Goal: Task Accomplishment & Management: Use online tool/utility

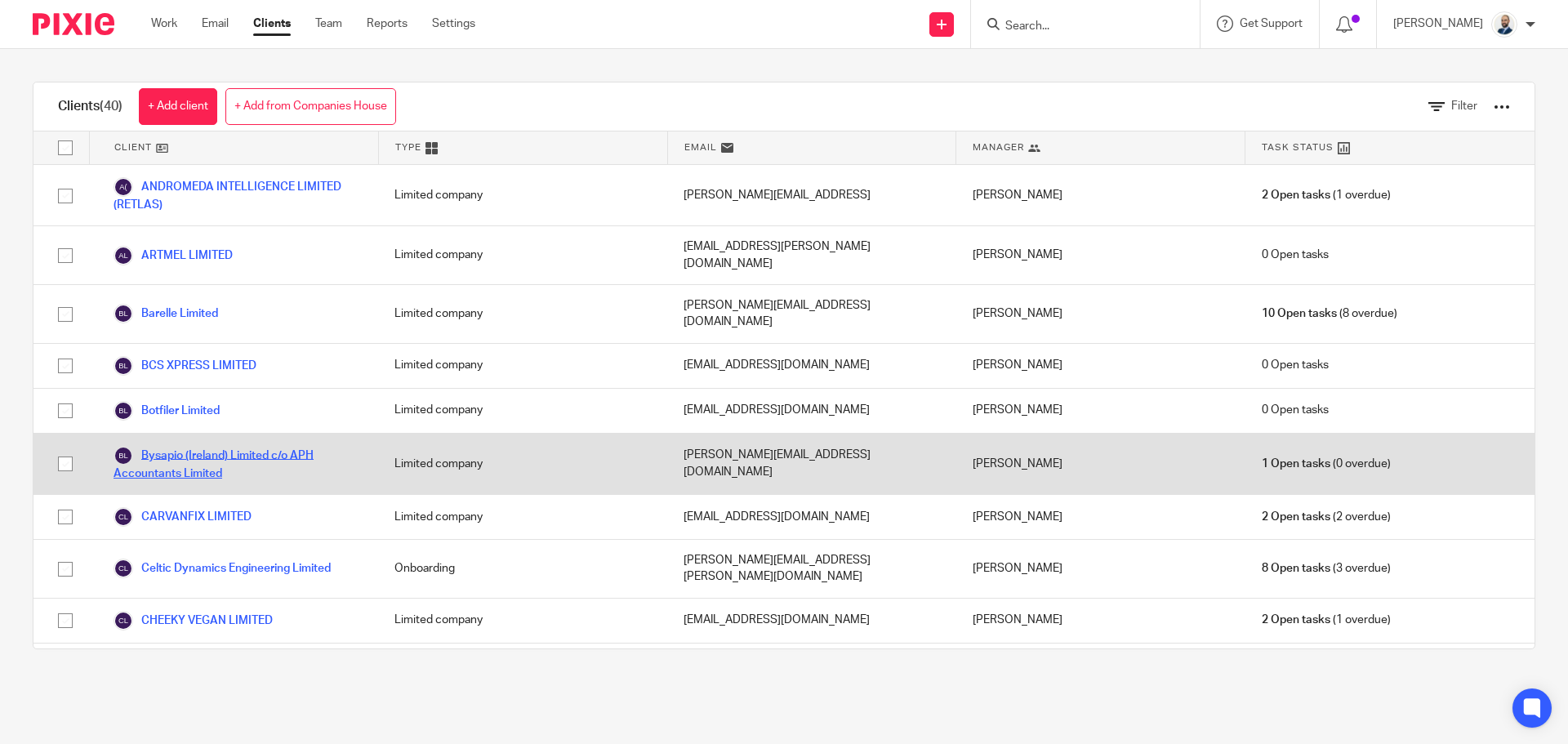
click at [188, 446] on link "Bysapio (Ireland) Limited c/o APH Accountants Limited" at bounding box center [237, 464] width 248 height 36
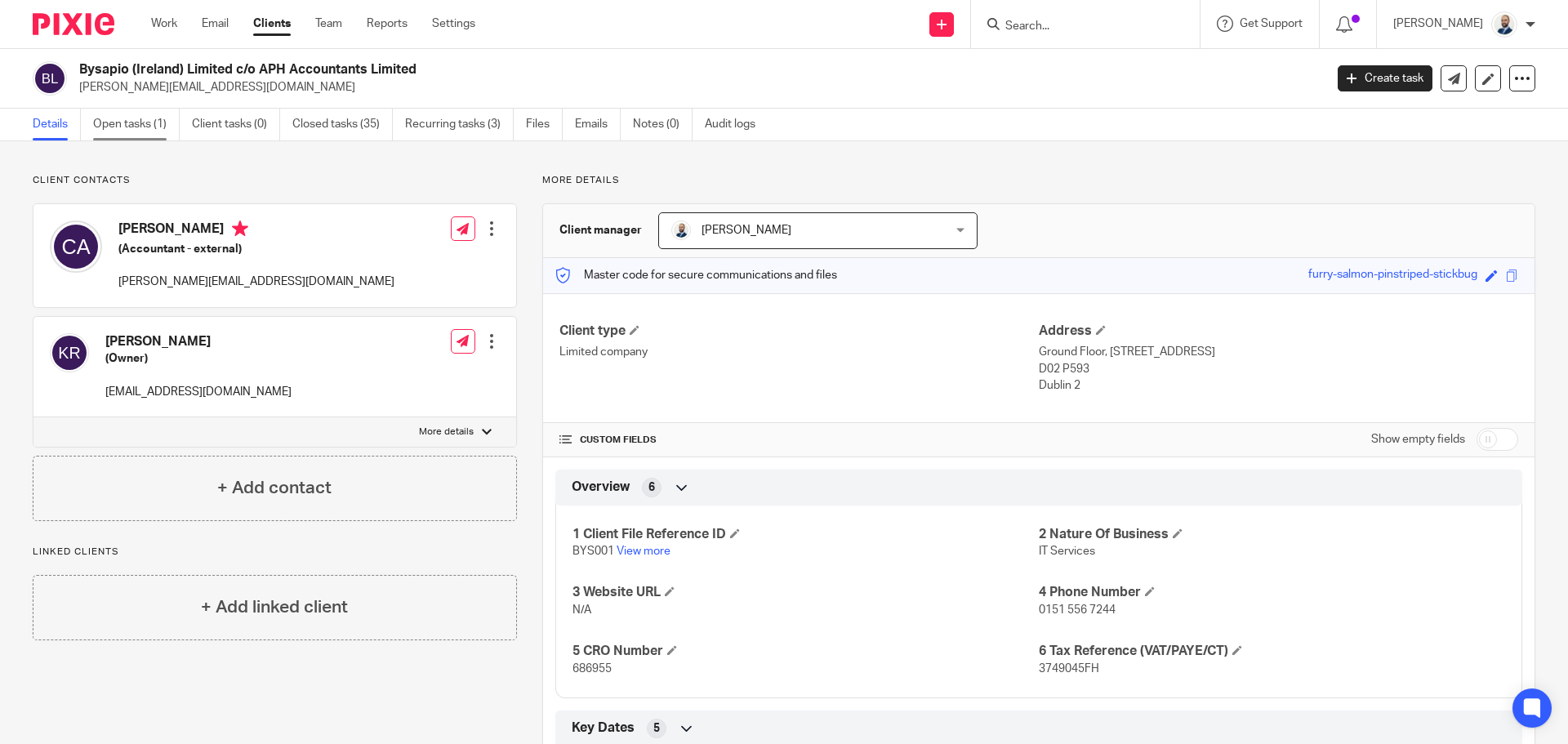
click at [109, 108] on link "Open tasks (1)" at bounding box center [136, 124] width 87 height 32
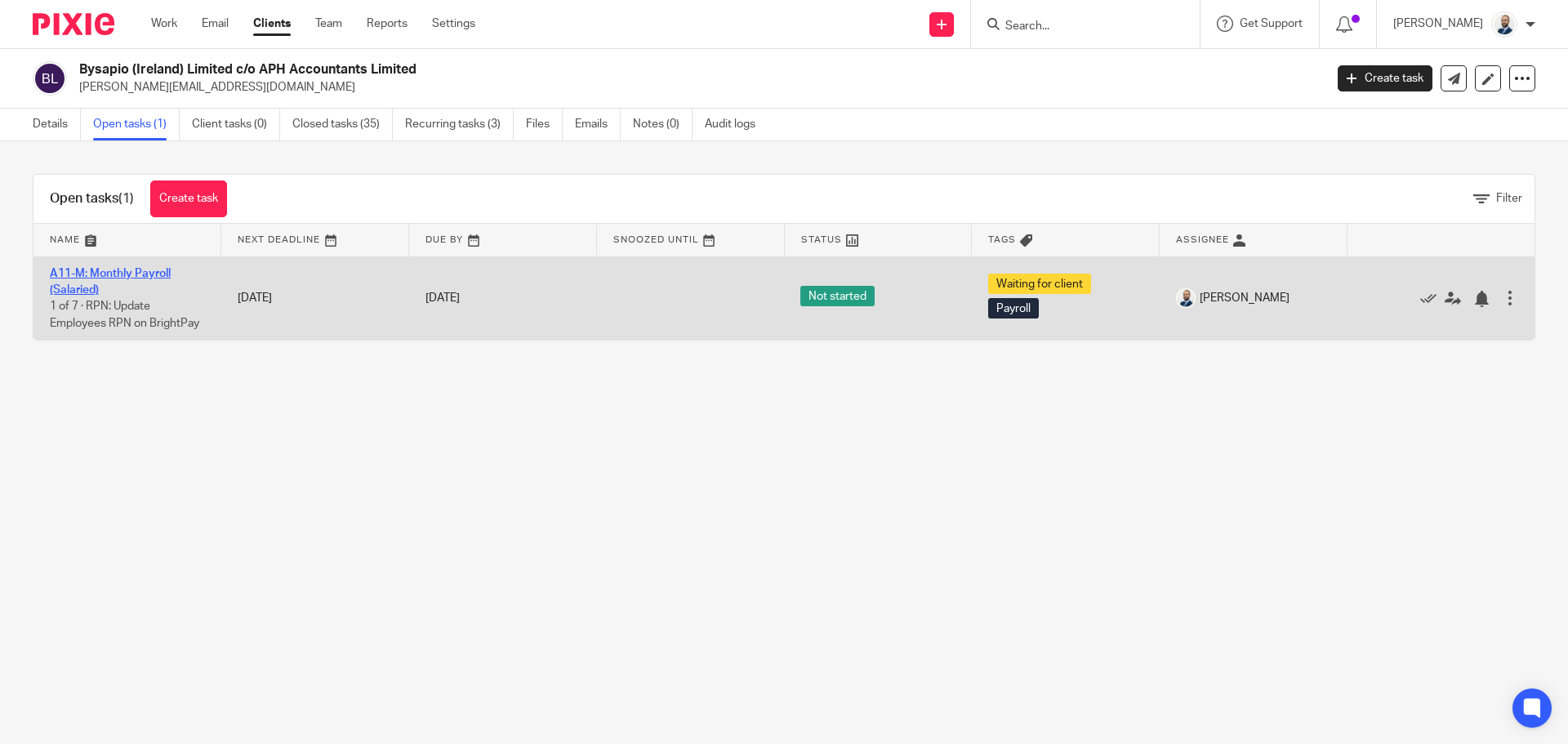
click at [134, 268] on link "A11-M: Monthly Payroll (Salaried)" at bounding box center [110, 281] width 121 height 28
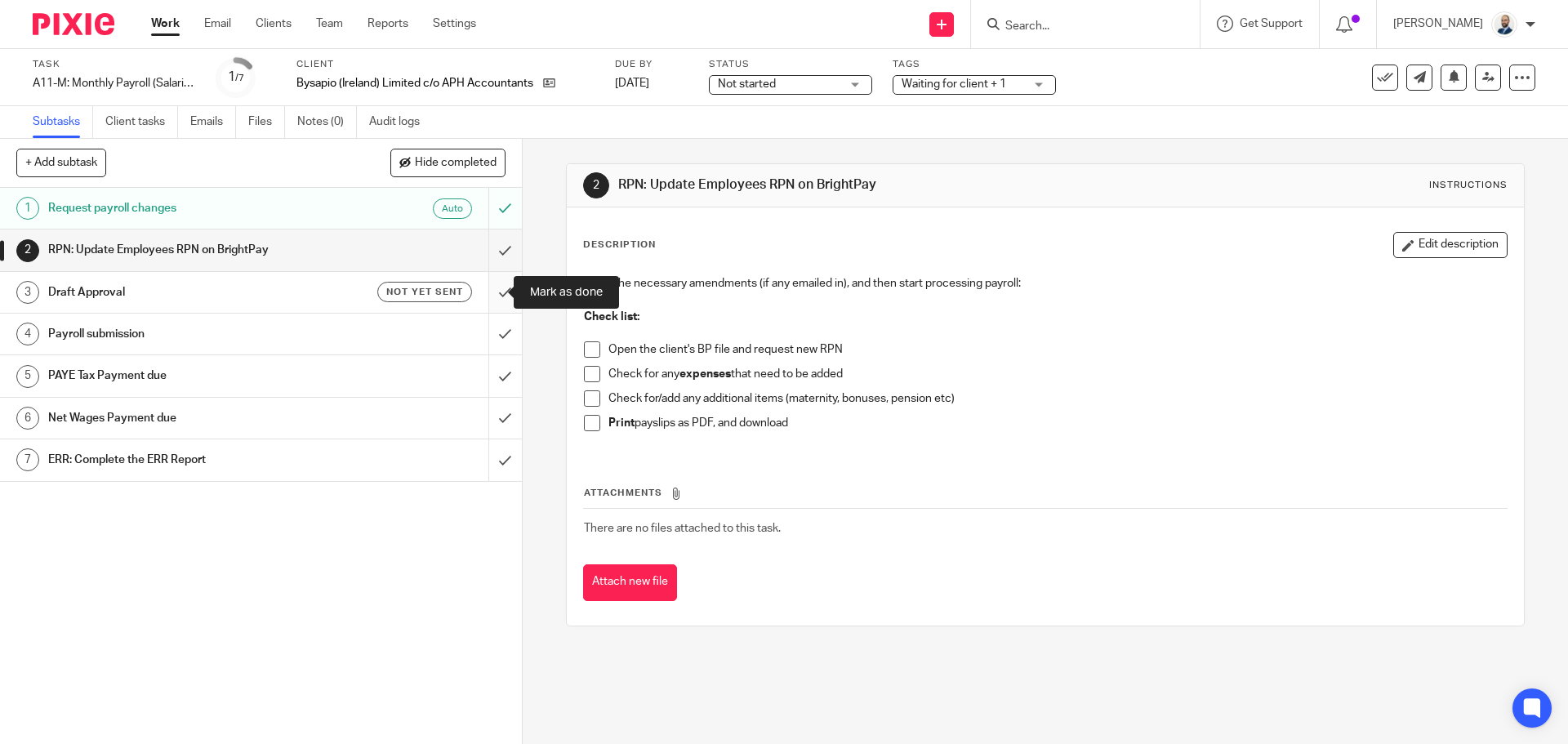
click at [495, 286] on input "submit" at bounding box center [261, 292] width 522 height 41
click at [490, 251] on input "submit" at bounding box center [261, 250] width 522 height 41
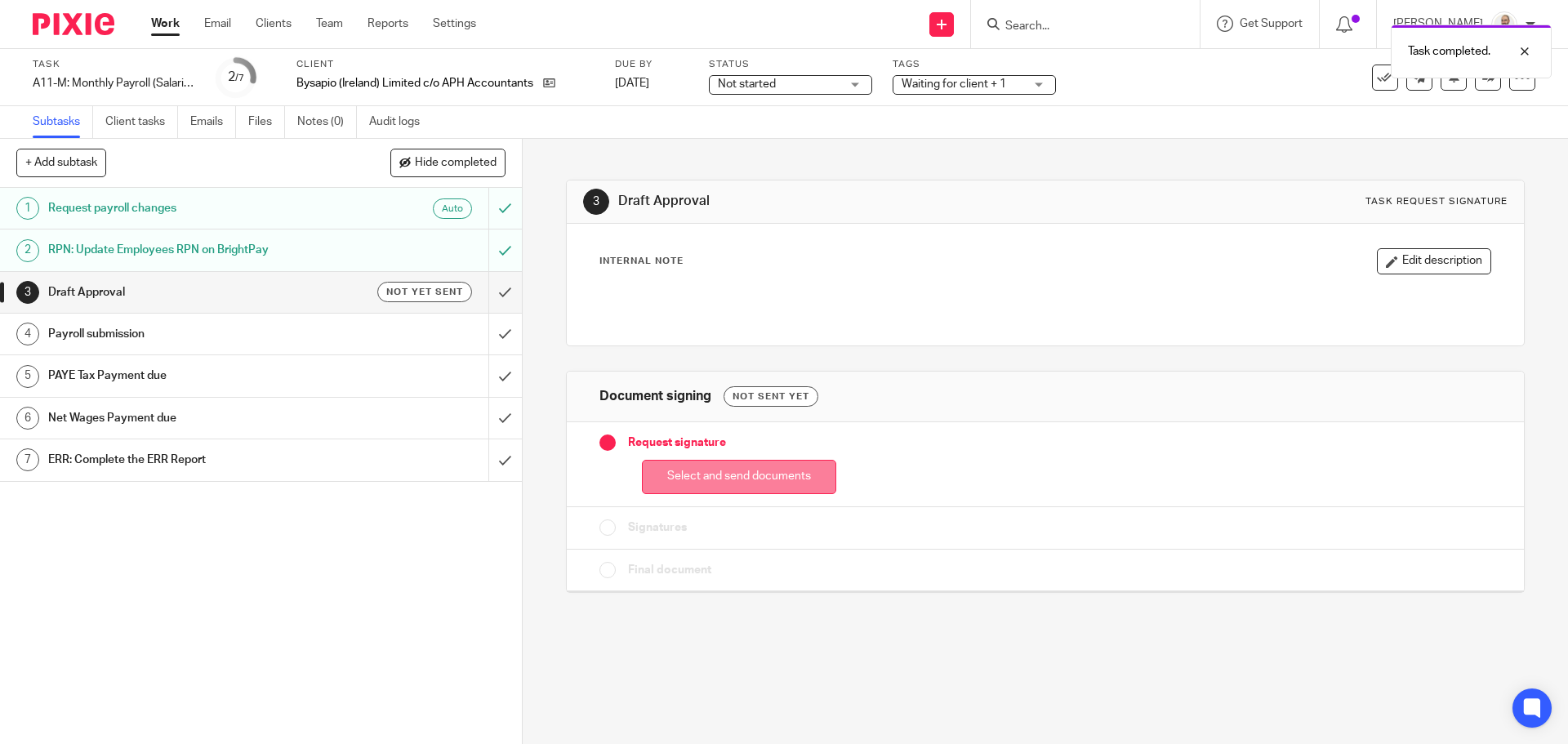
click at [691, 470] on button "Select and send documents" at bounding box center [739, 476] width 194 height 35
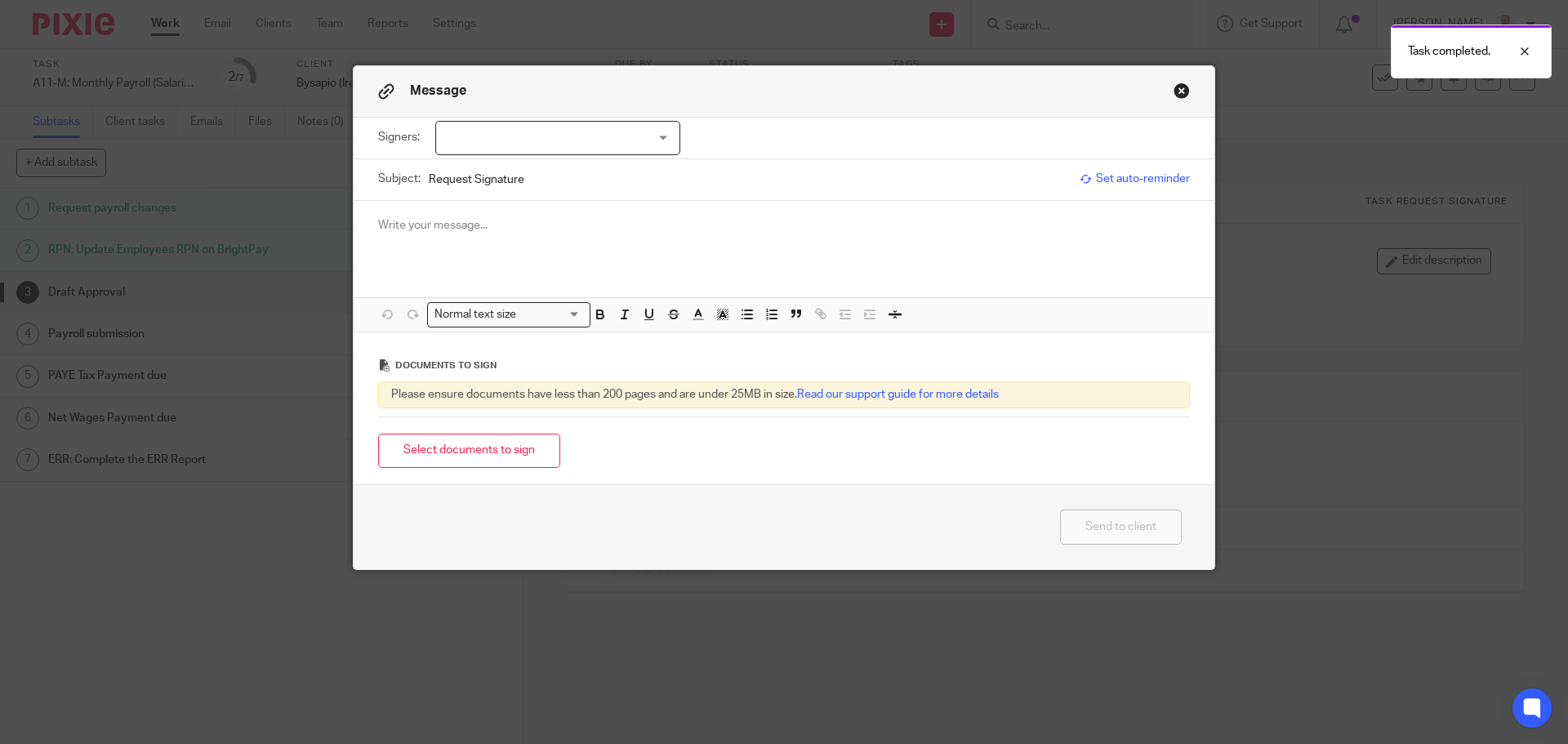
click at [640, 135] on div at bounding box center [558, 138] width 245 height 34
click at [541, 176] on span "Kieran Rainsford" at bounding box center [502, 170] width 90 height 11
checkbox input "true"
click at [506, 452] on button "Select documents to sign" at bounding box center [469, 451] width 182 height 35
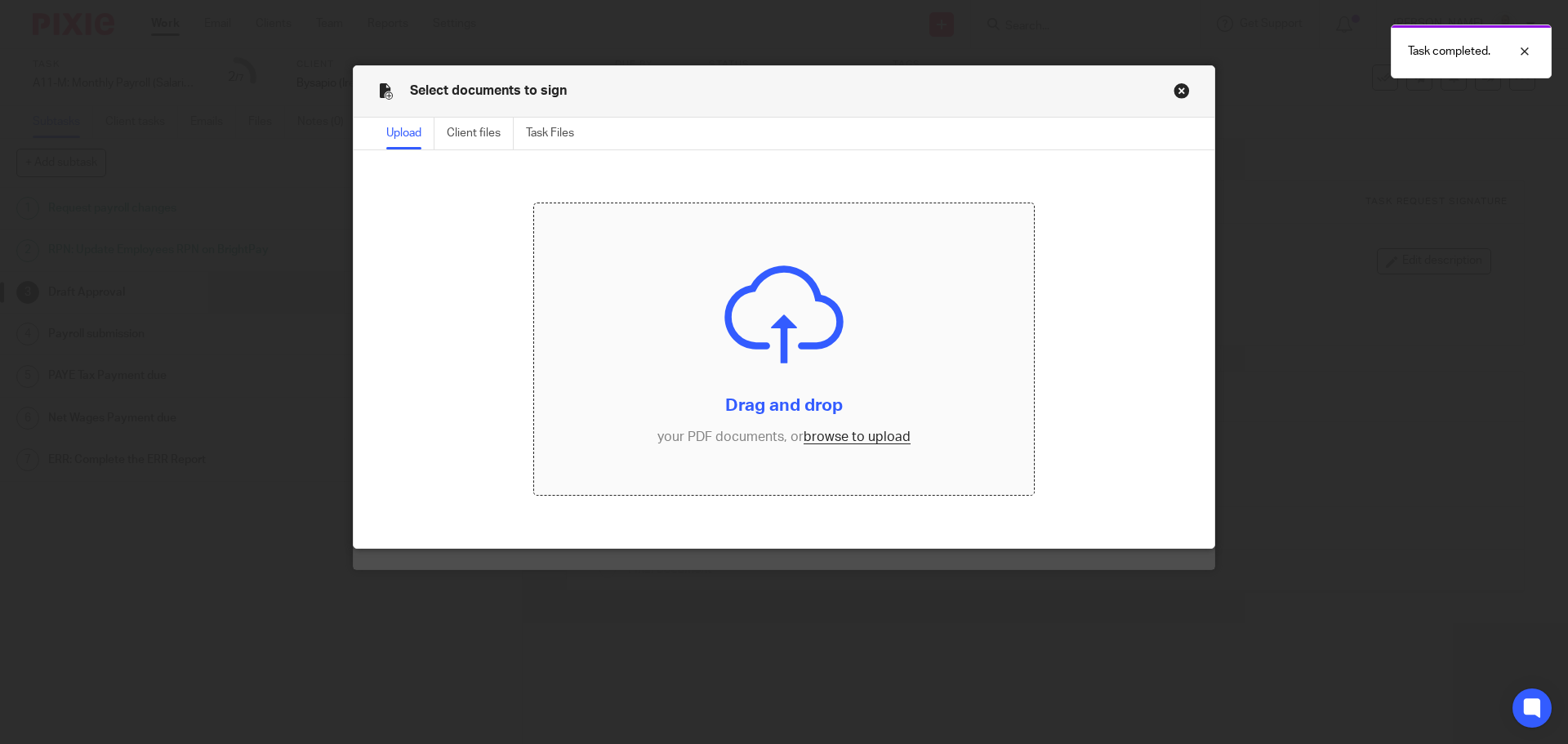
click at [860, 441] on input "file" at bounding box center [784, 349] width 500 height 292
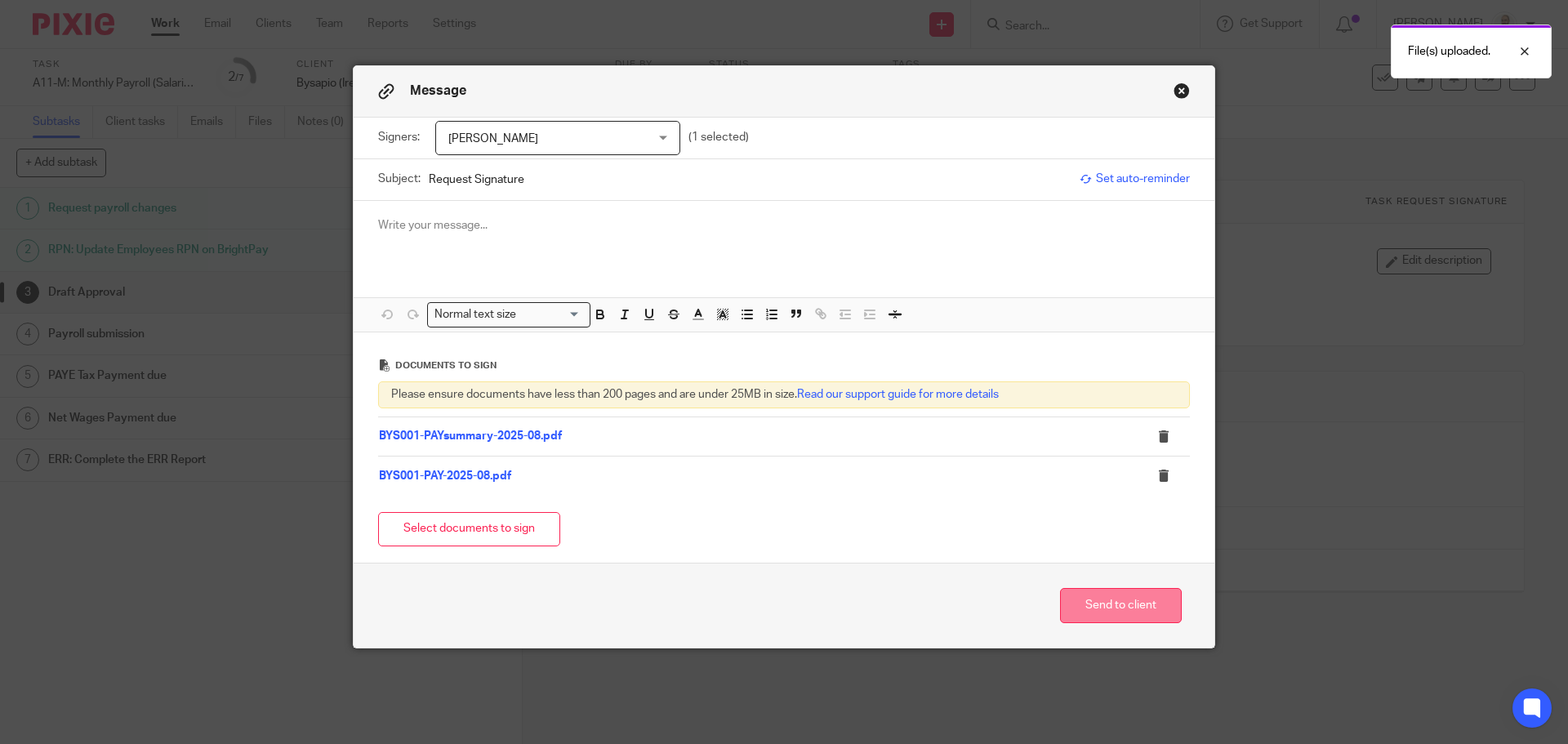
click at [1094, 610] on button "Send to client" at bounding box center [1120, 605] width 122 height 35
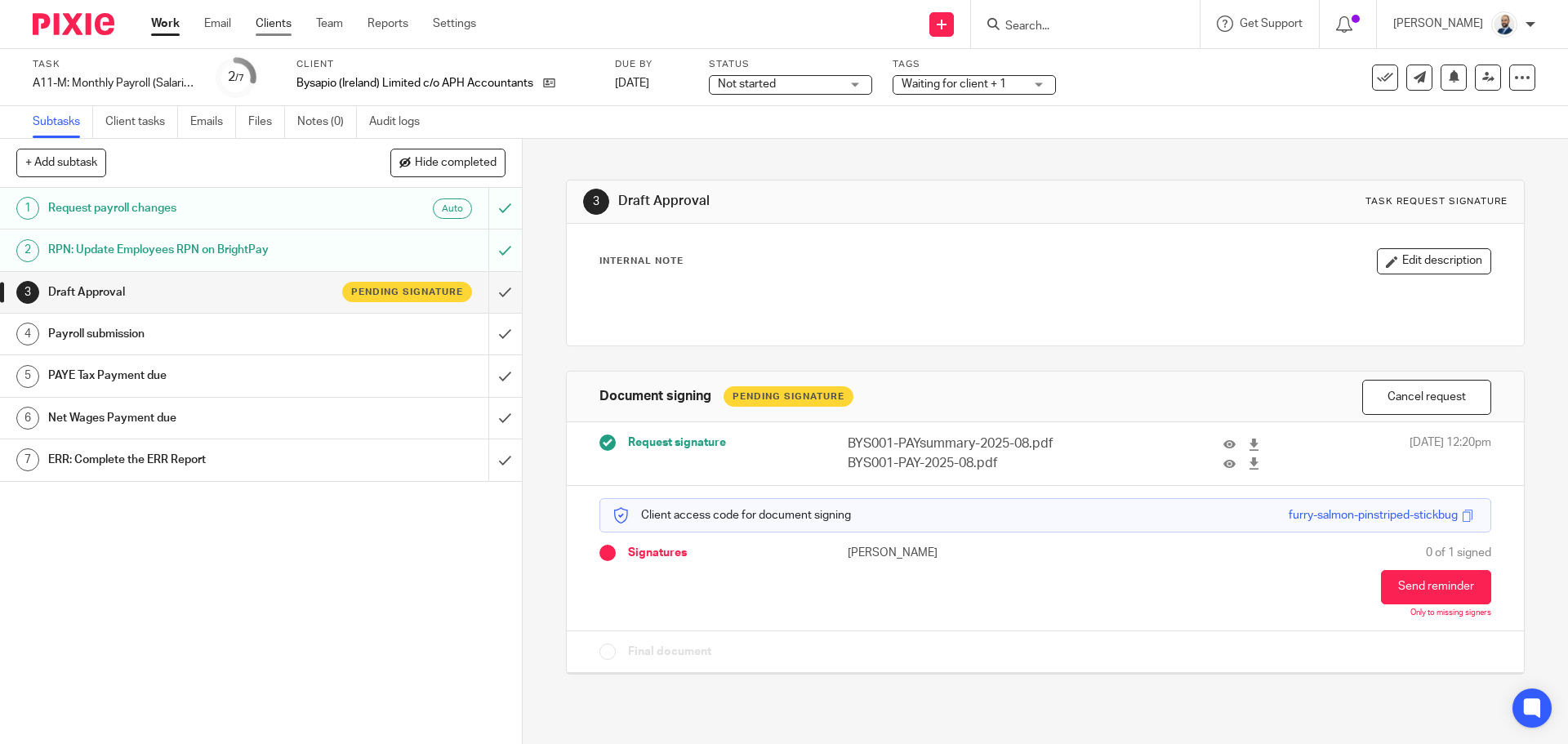
click at [286, 28] on link "Clients" at bounding box center [274, 23] width 36 height 16
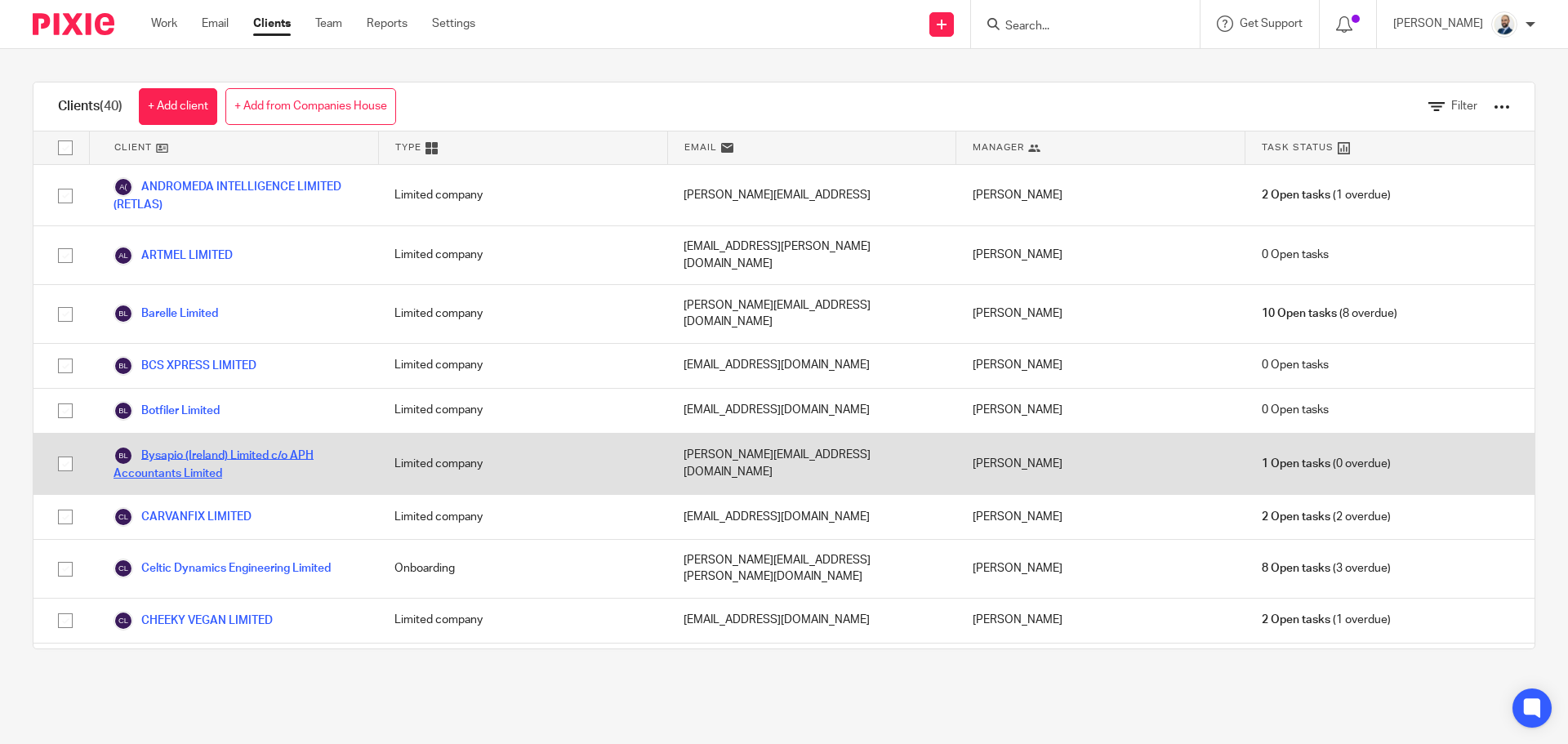
click at [194, 446] on link "Bysapio (Ireland) Limited c/o APH Accountants Limited" at bounding box center [237, 464] width 248 height 36
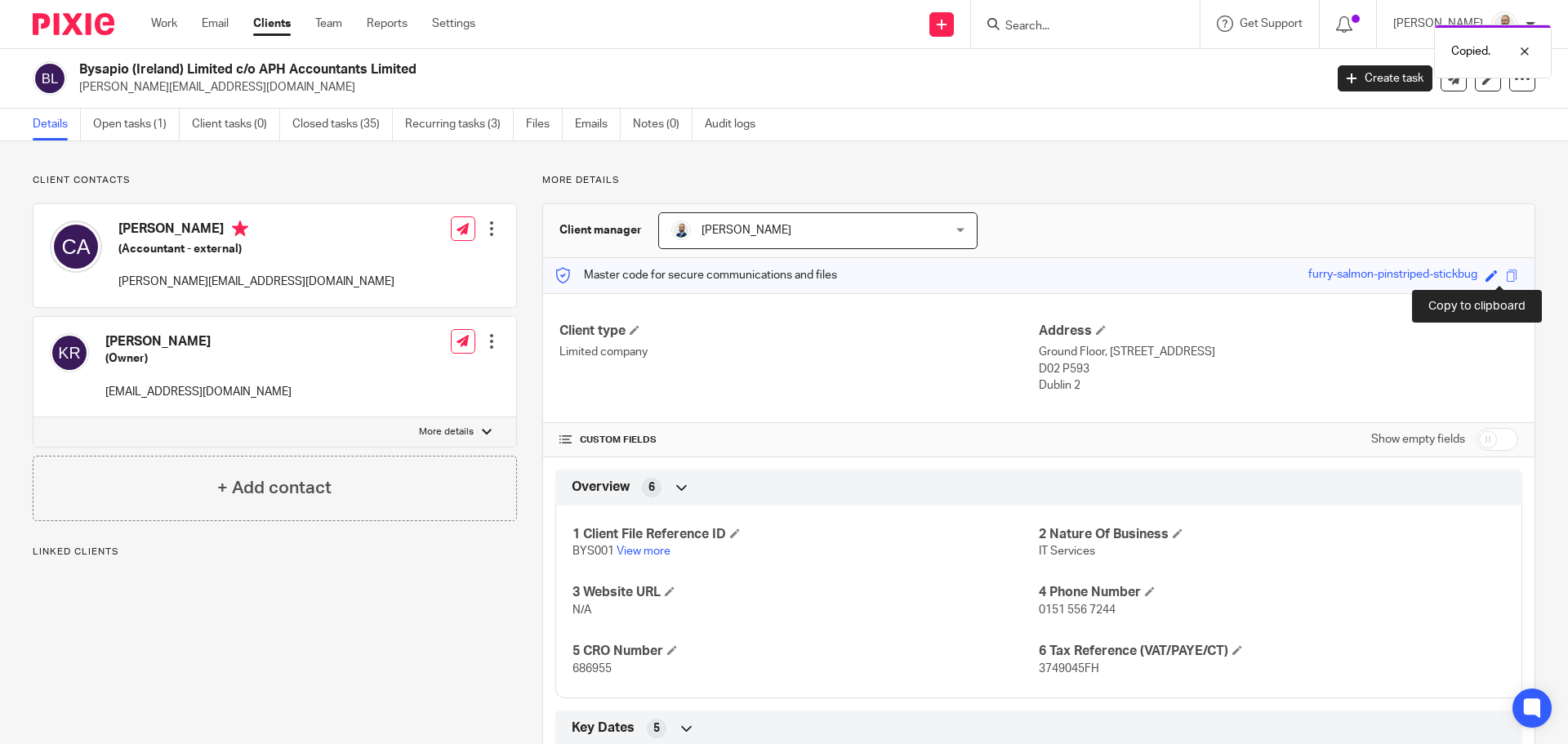
click at [1506, 274] on span at bounding box center [1512, 275] width 12 height 12
